Goal: Navigation & Orientation: Find specific page/section

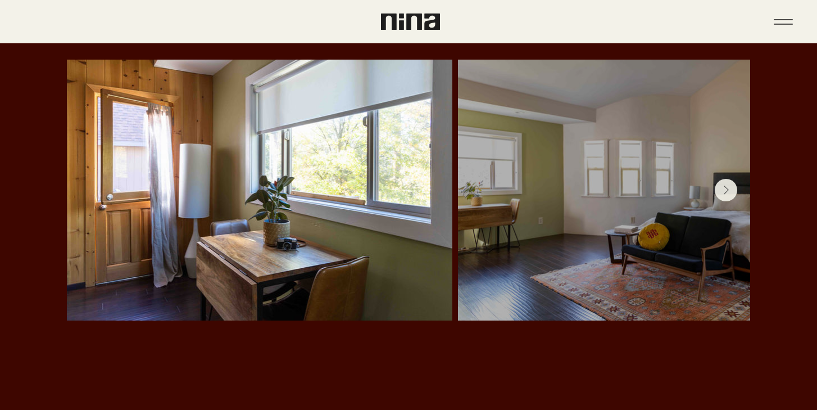
scroll to position [2391, 0]
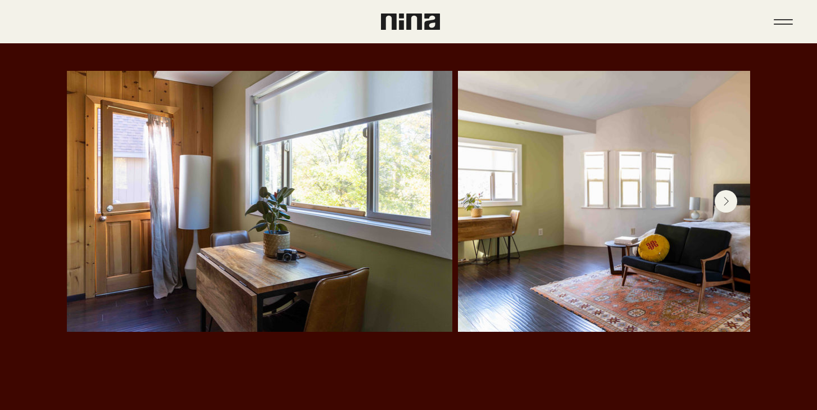
click at [730, 190] on button "Next Item" at bounding box center [726, 201] width 22 height 22
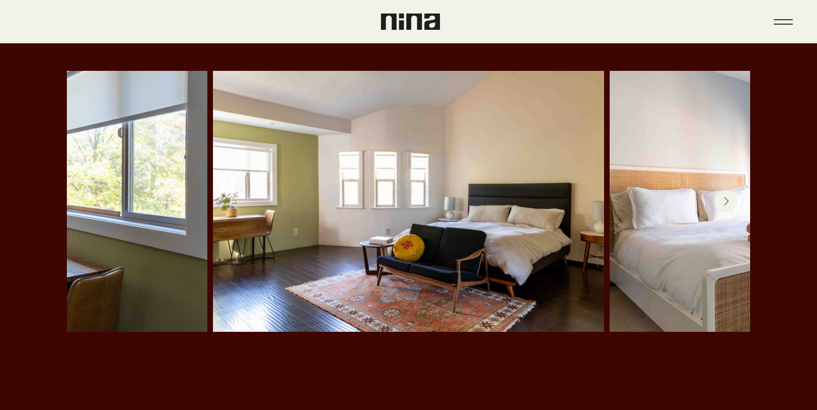
scroll to position [0, 245]
click at [730, 190] on button "Next Item" at bounding box center [726, 201] width 22 height 22
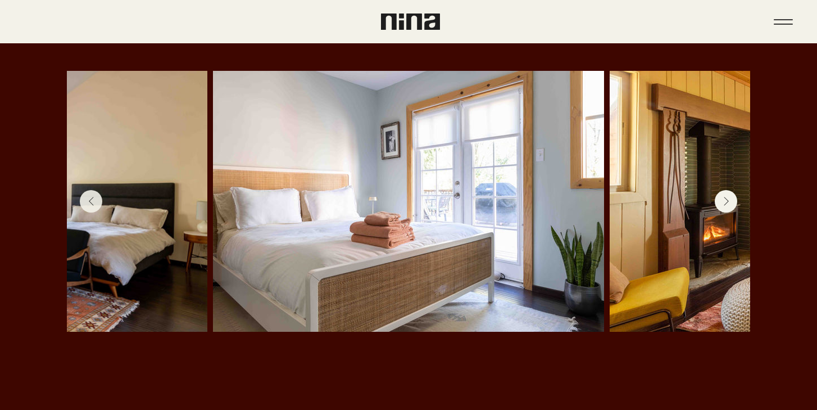
click at [730, 190] on button "Next Item" at bounding box center [726, 201] width 22 height 22
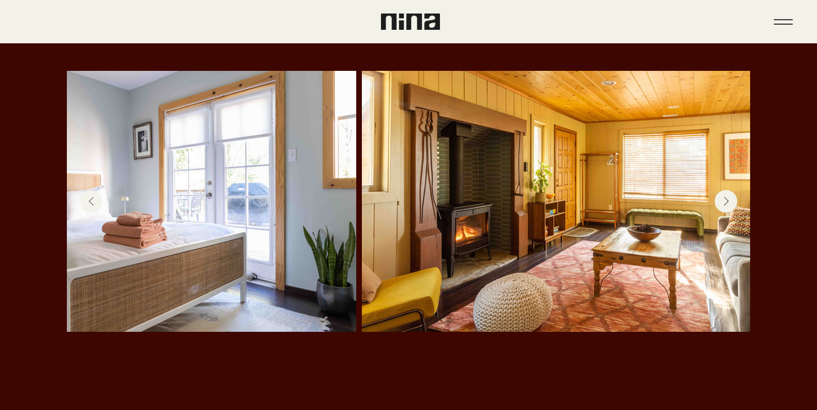
scroll to position [0, 892]
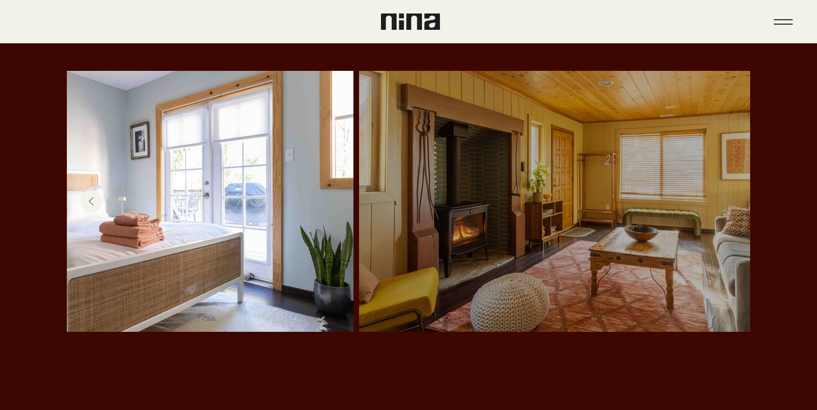
click at [730, 167] on div at bounding box center [554, 201] width 357 height 227
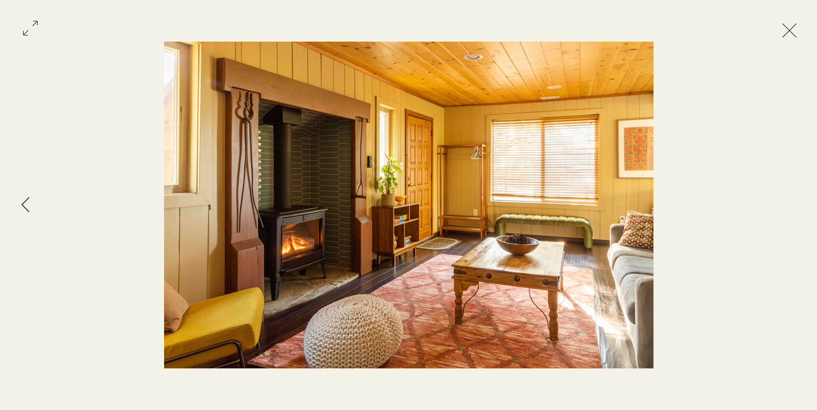
click at [800, 35] on button "Exit expand mode" at bounding box center [789, 29] width 21 height 25
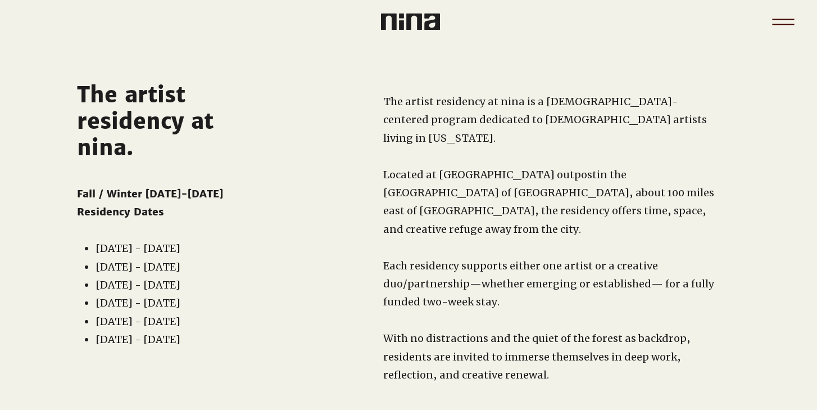
click at [791, 20] on icon "Menu" at bounding box center [783, 21] width 39 height 39
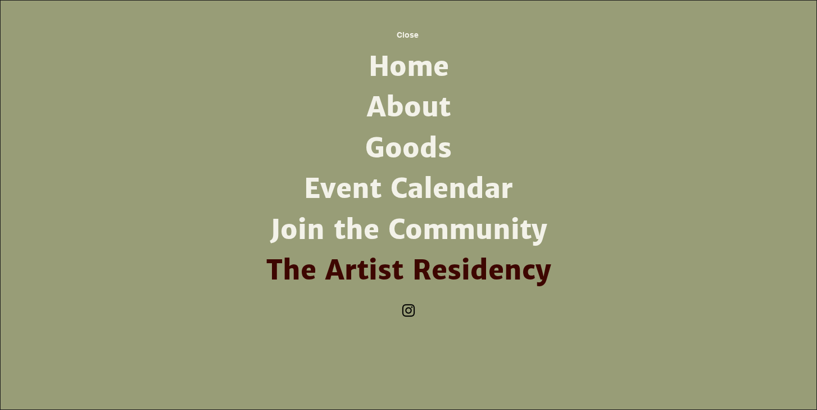
click at [619, 226] on div "Site navigation" at bounding box center [408, 205] width 551 height 410
